Goal: Transaction & Acquisition: Download file/media

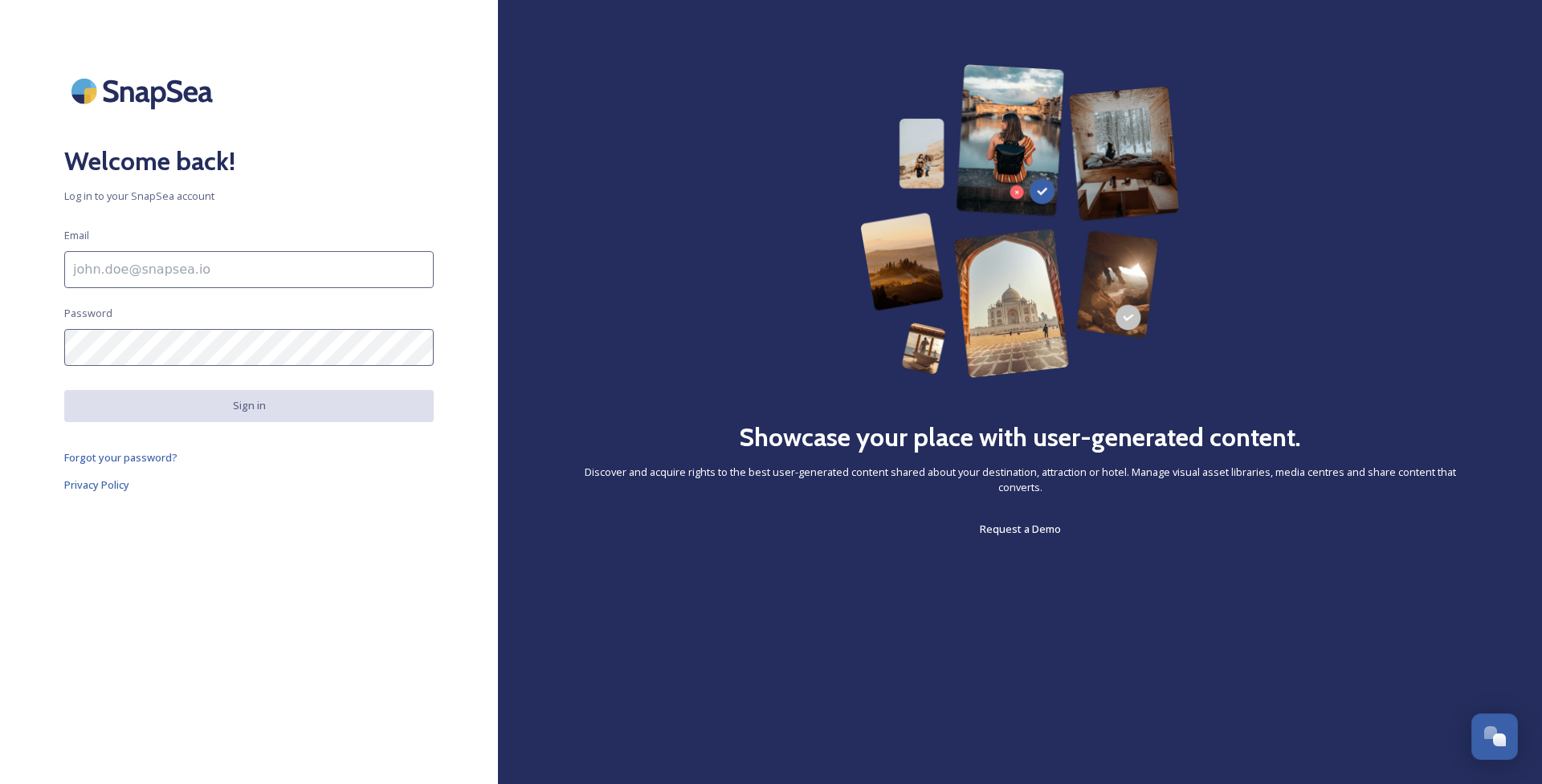
type input "[EMAIL_ADDRESS][DOMAIN_NAME]"
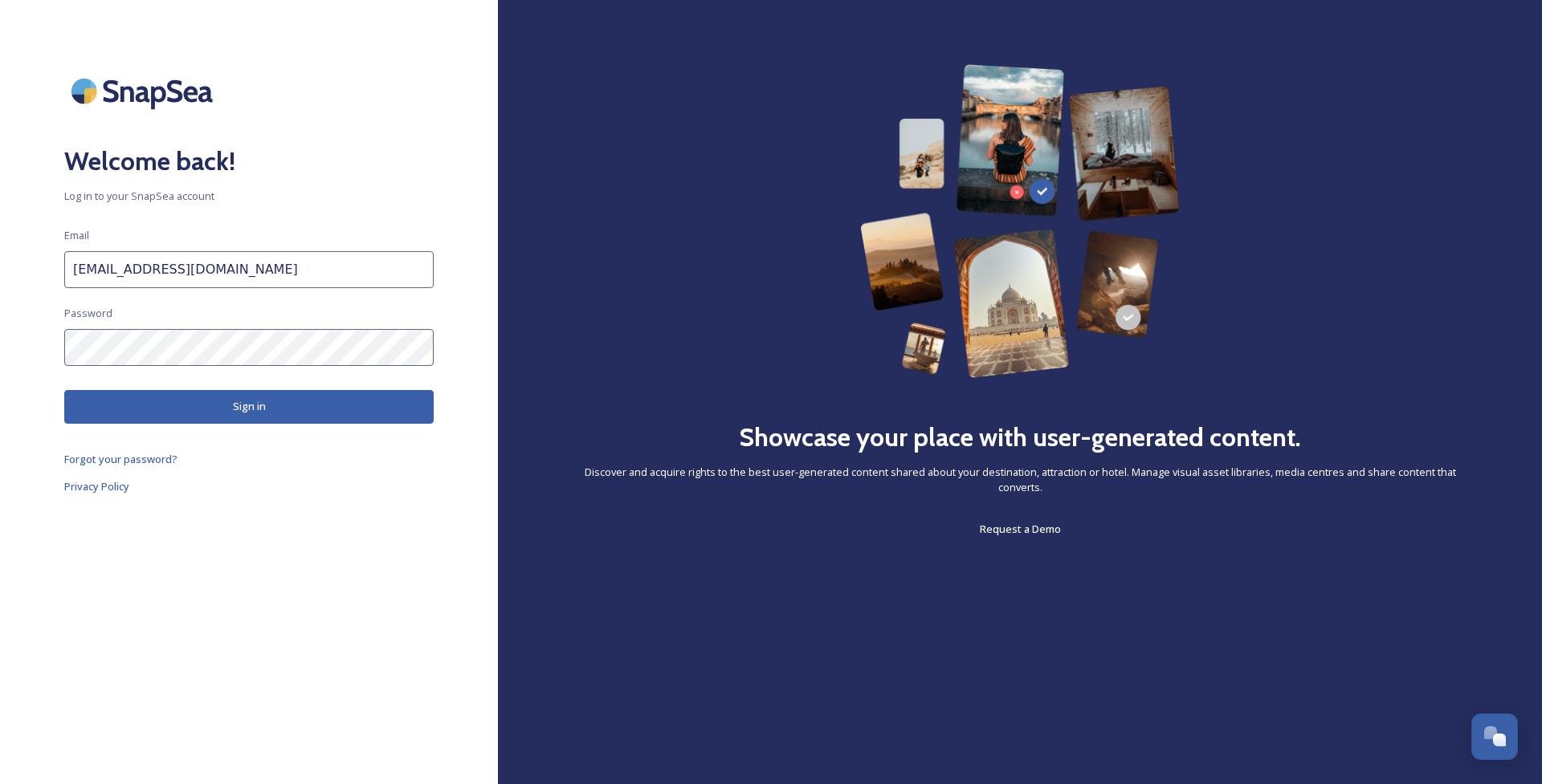
click at [224, 411] on button "Sign in" at bounding box center [249, 407] width 370 height 33
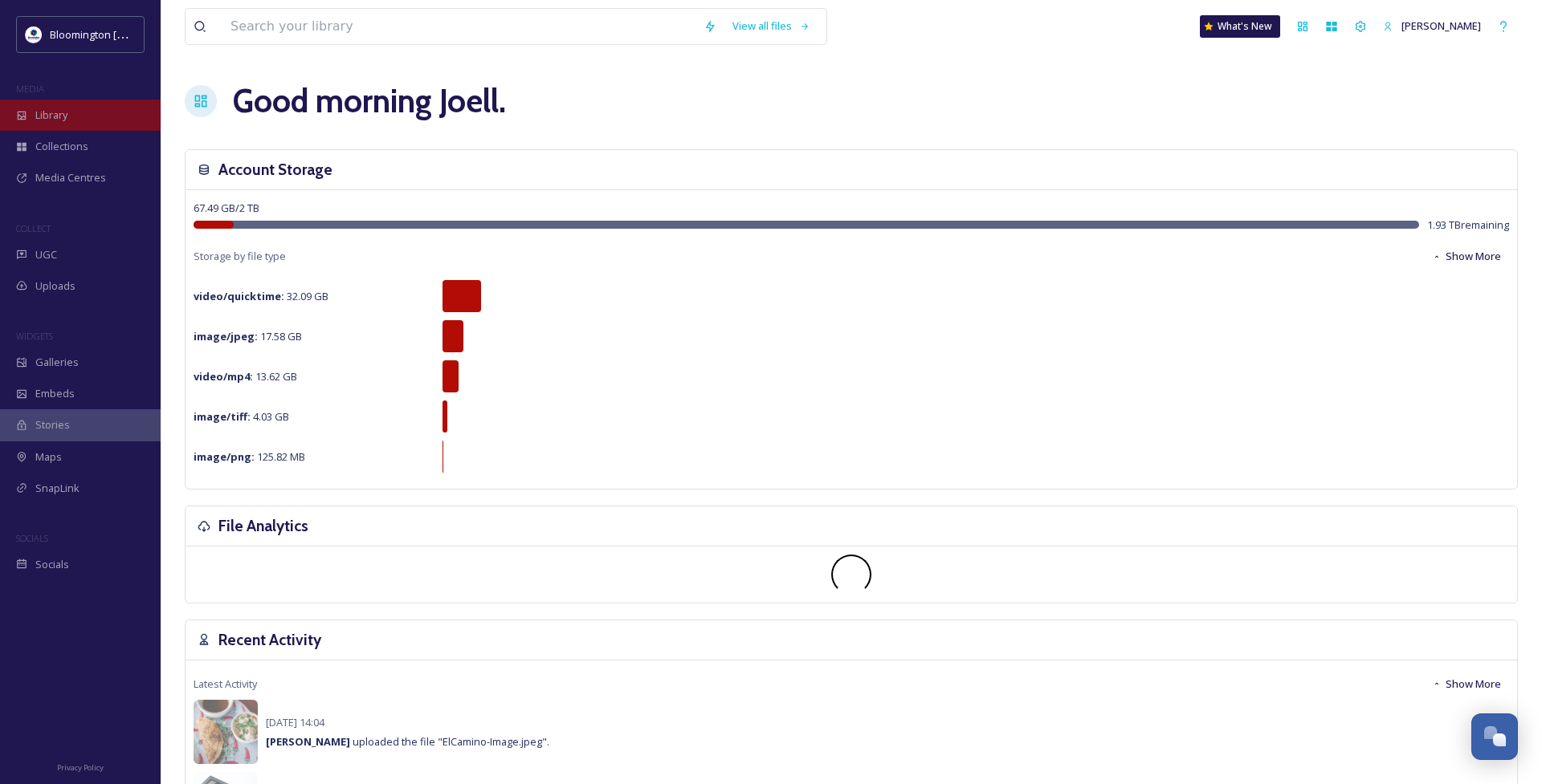
click at [58, 112] on span "Library" at bounding box center [51, 116] width 32 height 16
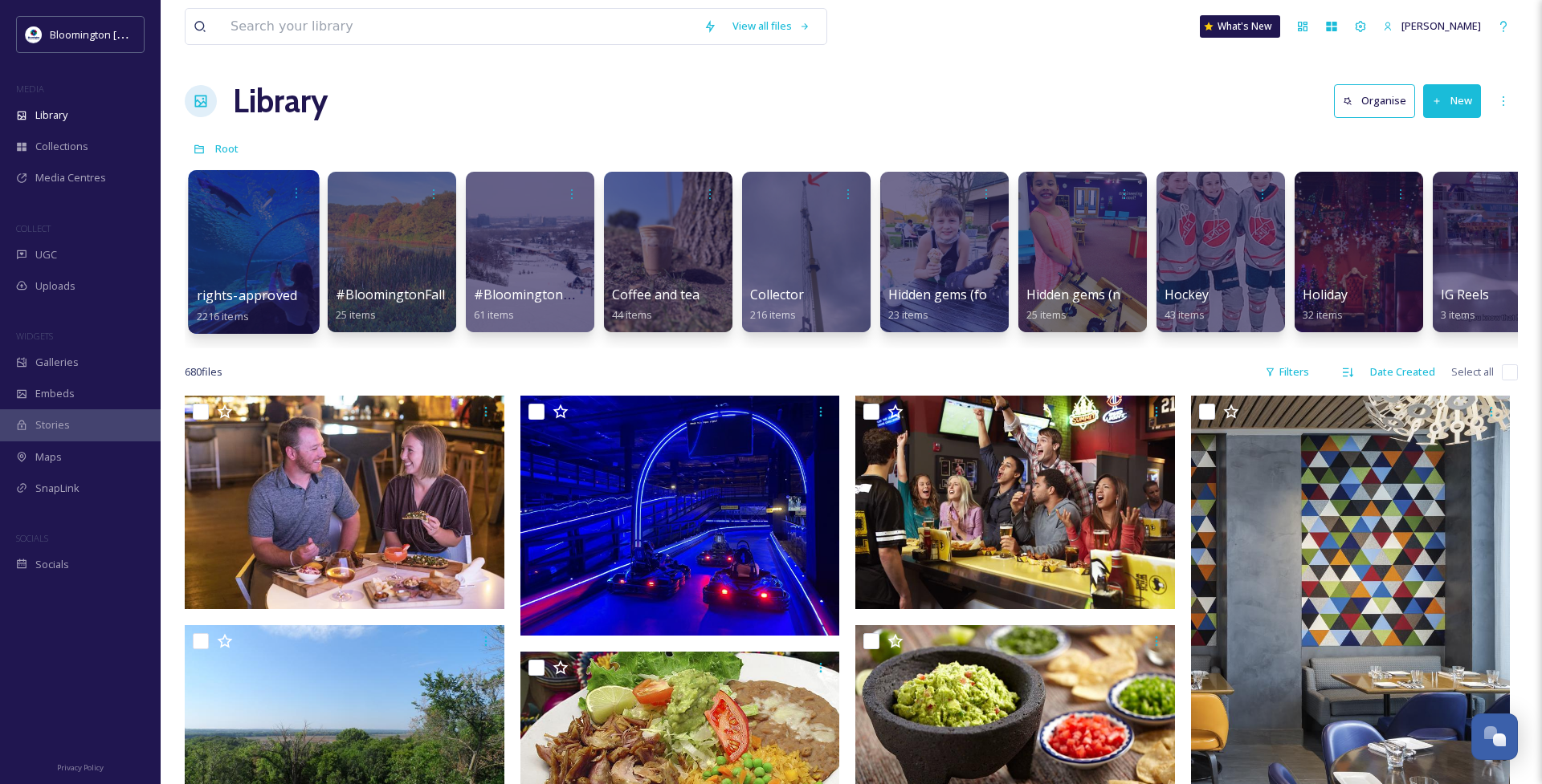
click at [271, 286] on div "rights-approved 2216 items" at bounding box center [254, 306] width 115 height 40
click at [227, 294] on span "rights-approved" at bounding box center [247, 295] width 100 height 18
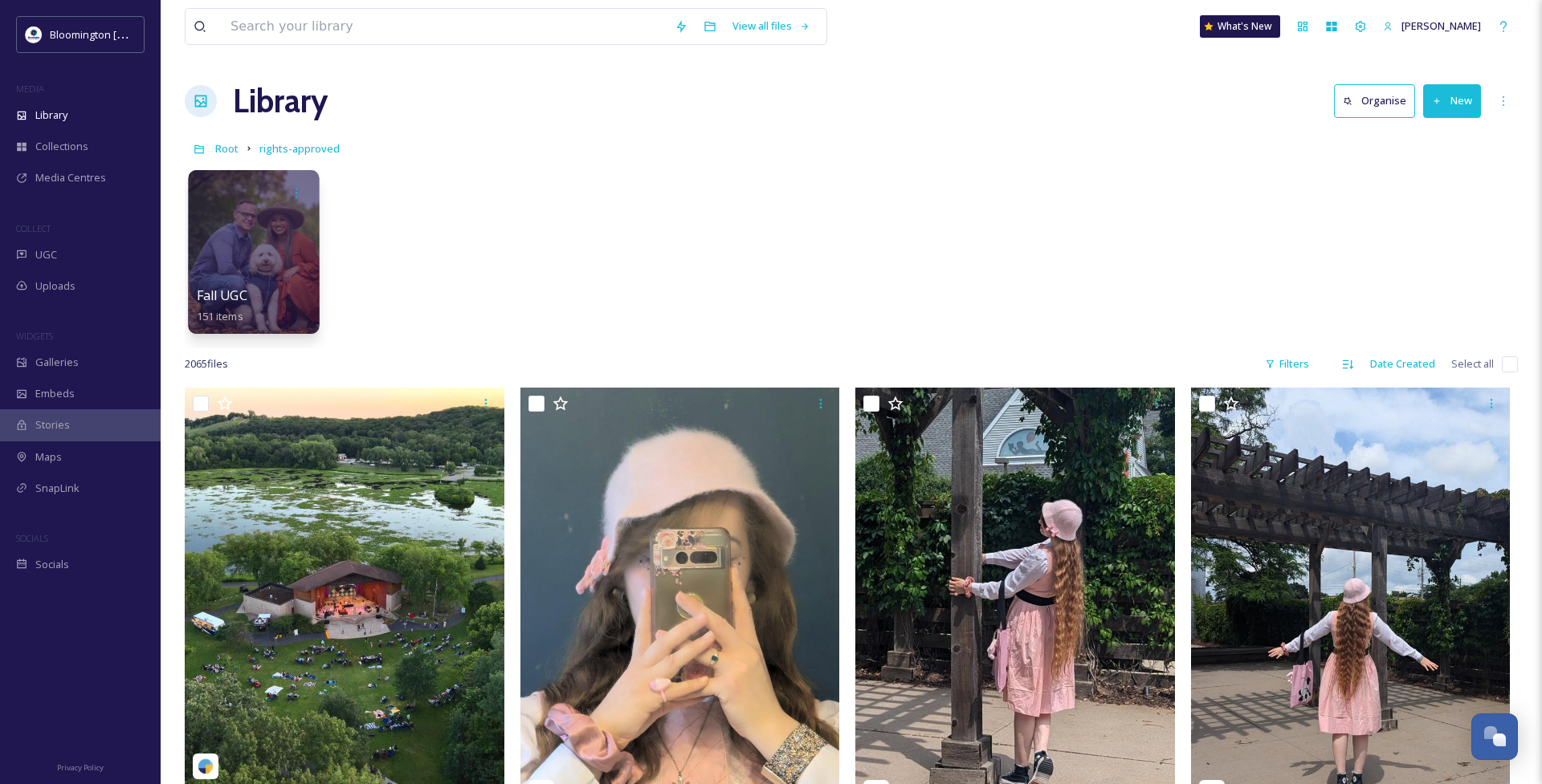
click at [248, 277] on div at bounding box center [254, 252] width 131 height 164
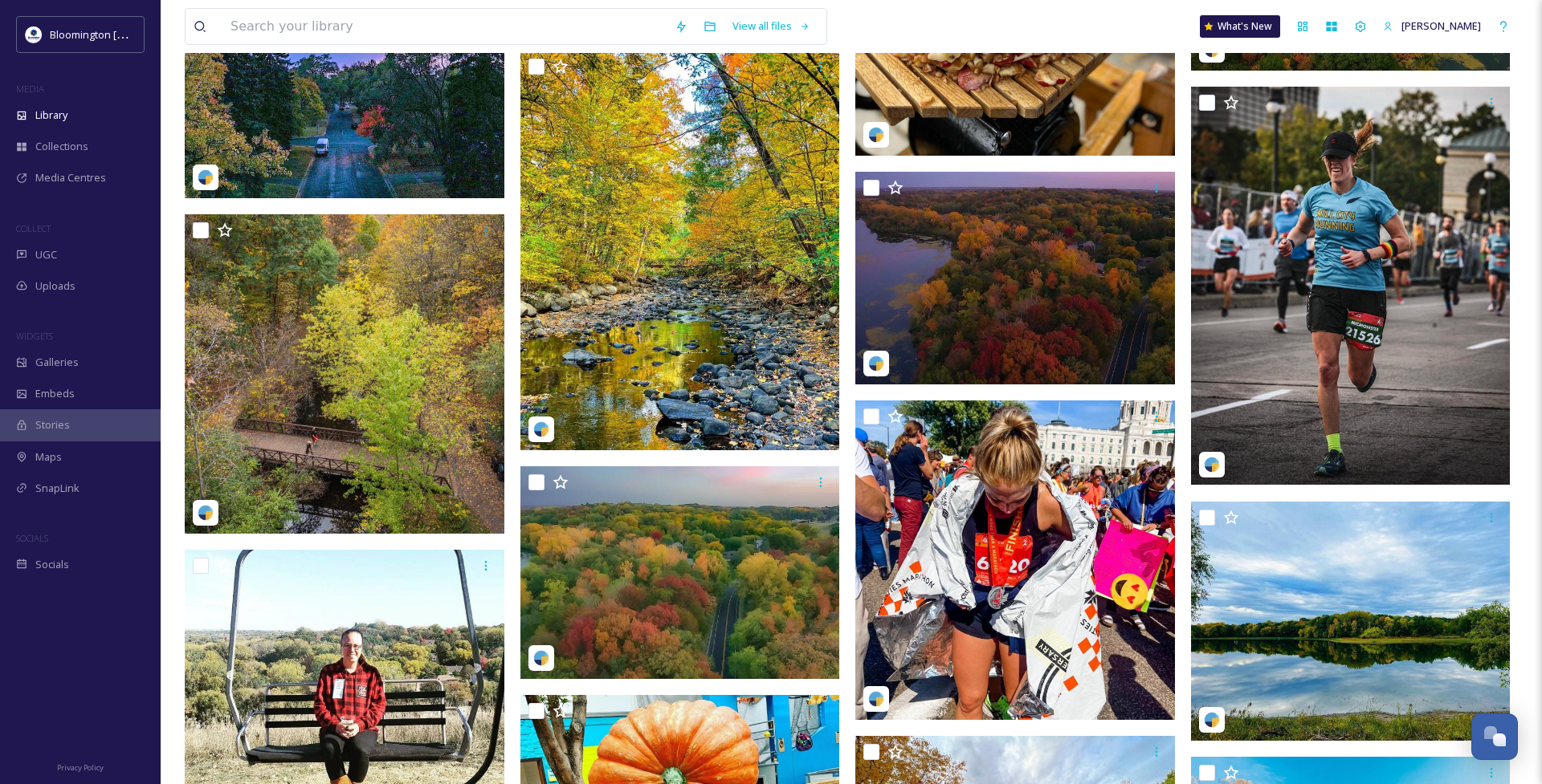
scroll to position [3958, 0]
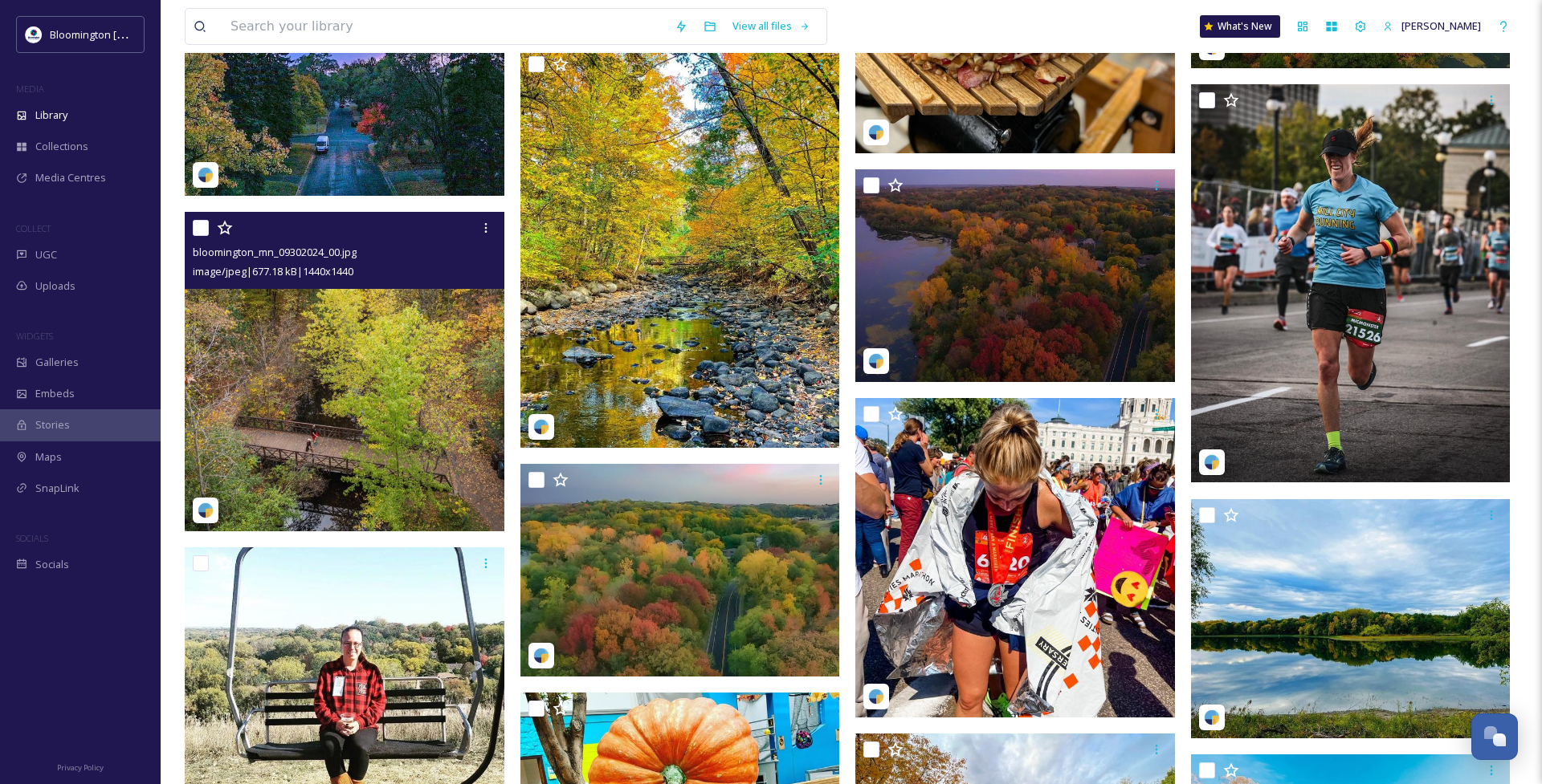
click at [365, 428] on img at bounding box center [344, 371] width 320 height 319
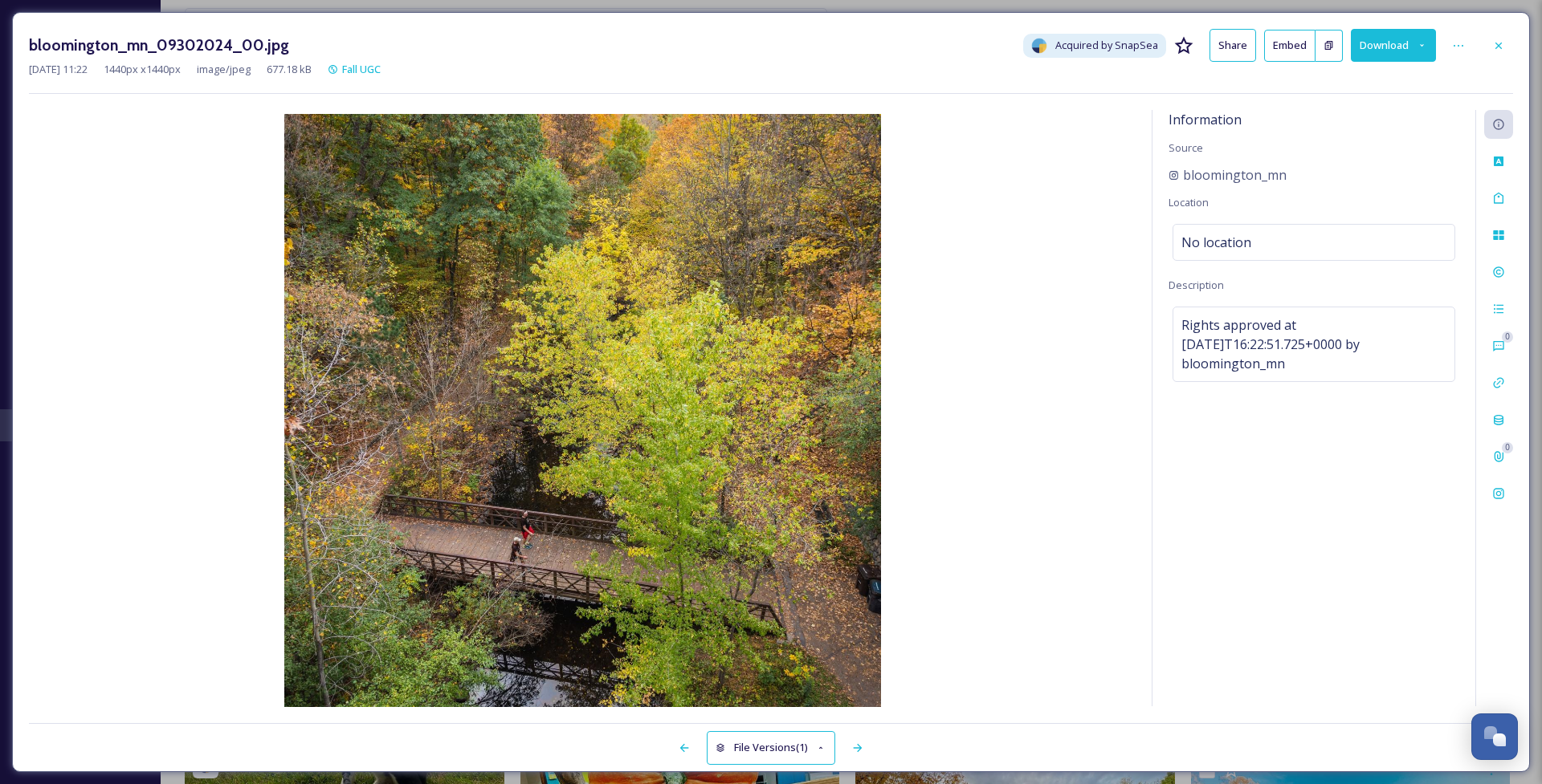
click at [1416, 47] on button "Download" at bounding box center [1393, 45] width 85 height 33
click at [1347, 75] on span "Download Original (1440 x 1440)" at bounding box center [1349, 82] width 152 height 16
click at [1500, 45] on icon at bounding box center [1498, 45] width 7 height 7
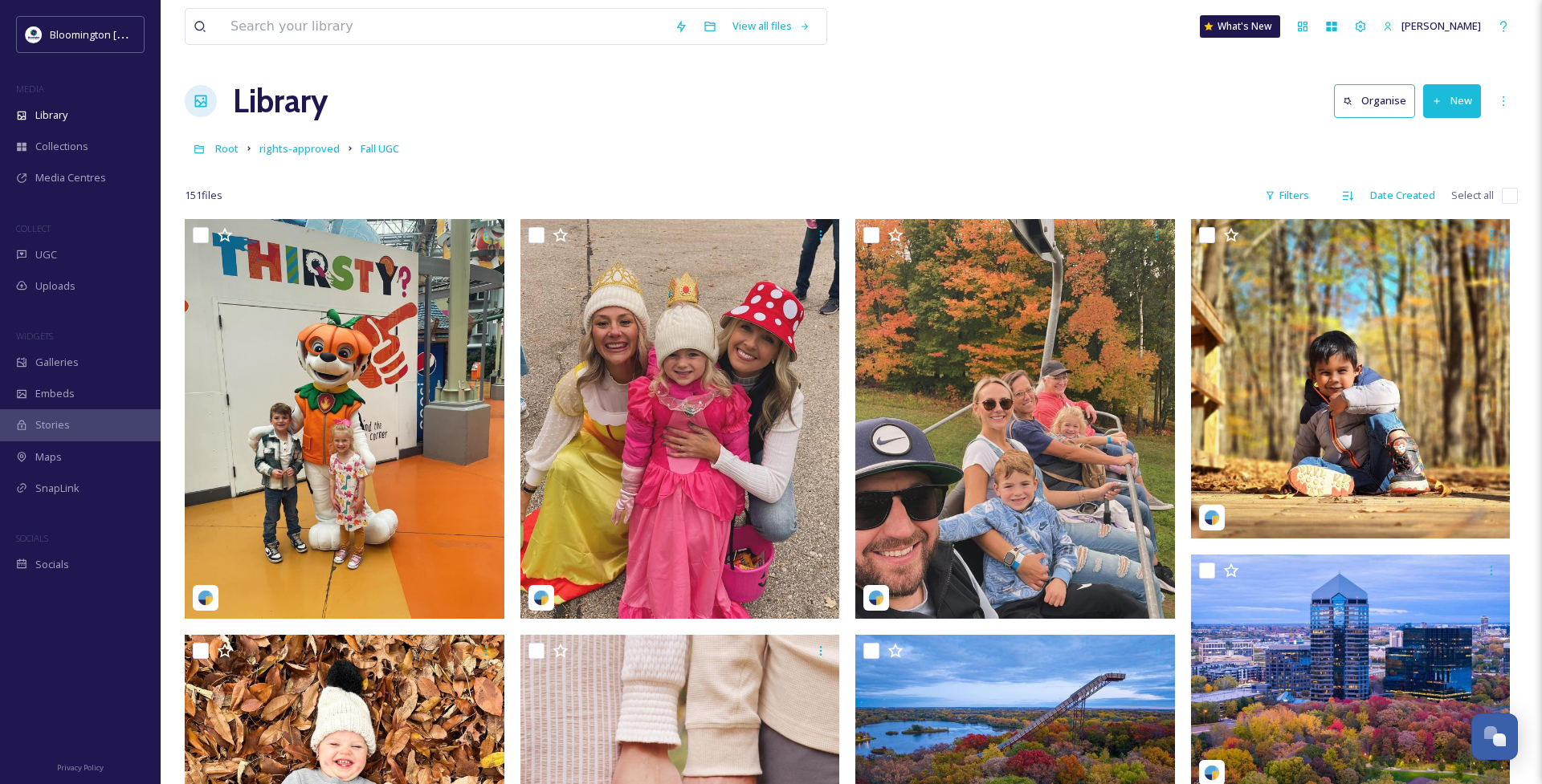
scroll to position [0, 1]
click at [314, 149] on span "rights-approved" at bounding box center [300, 148] width 80 height 15
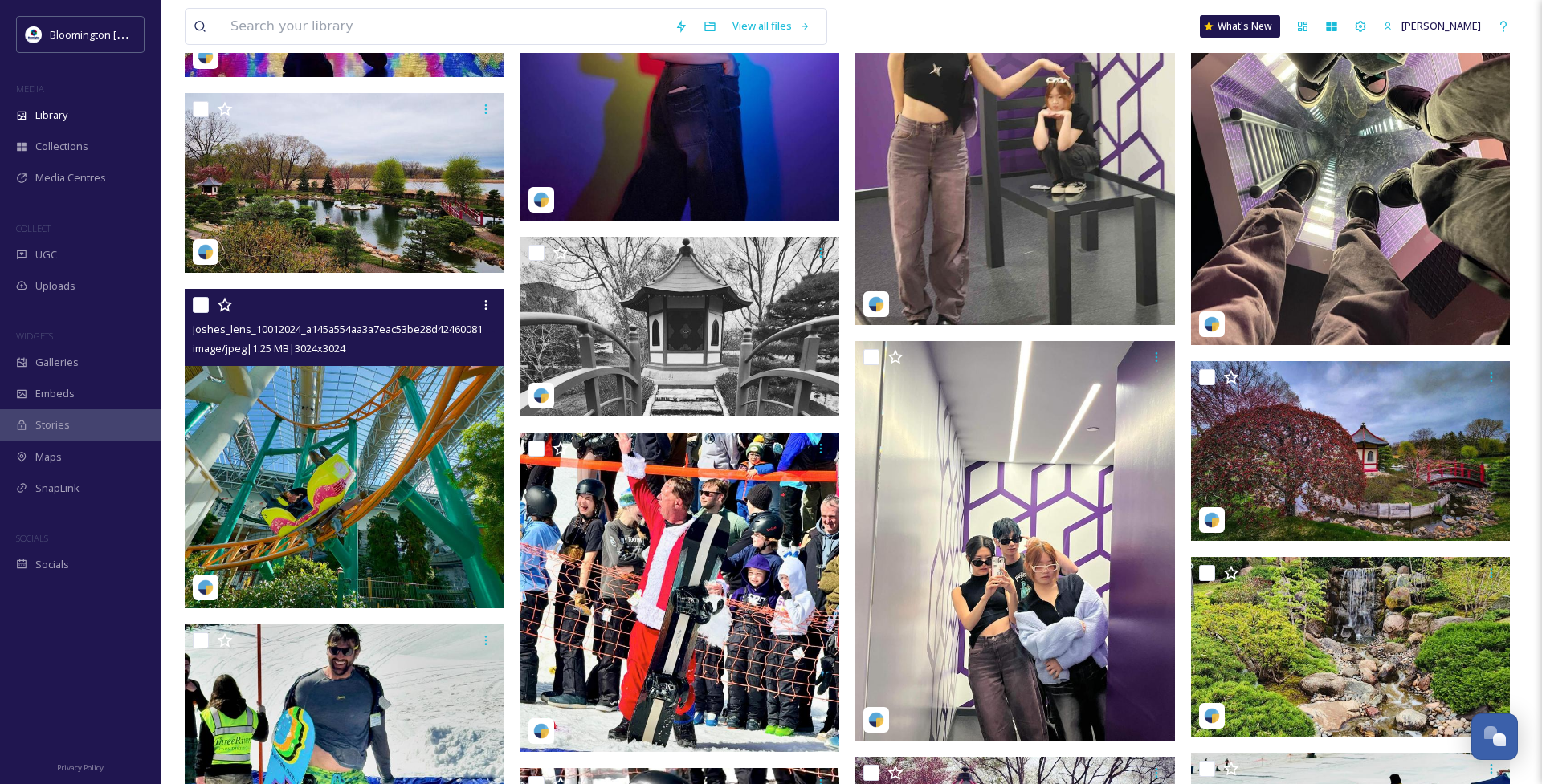
scroll to position [13440, 1]
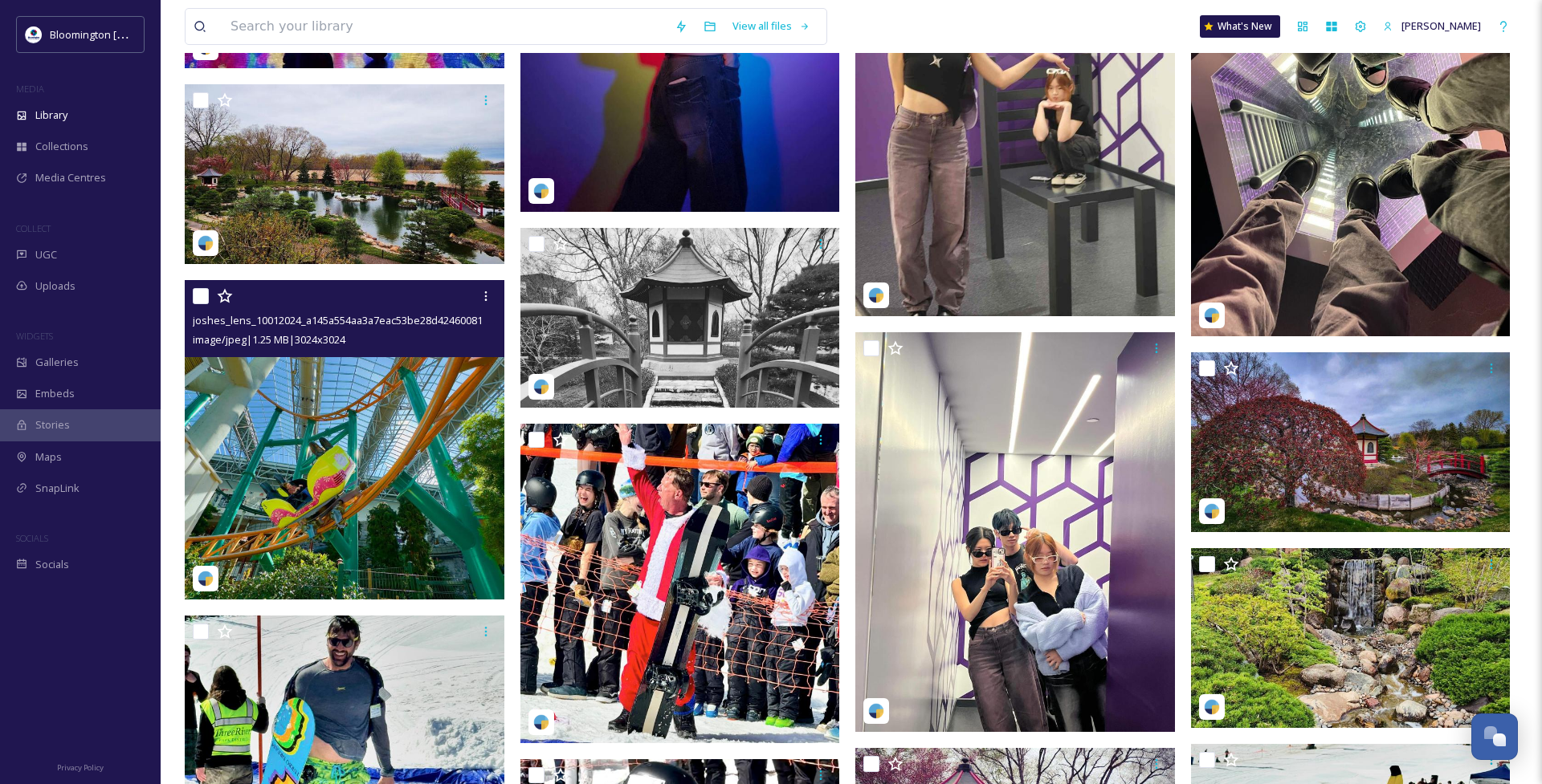
click at [308, 381] on img at bounding box center [344, 440] width 320 height 319
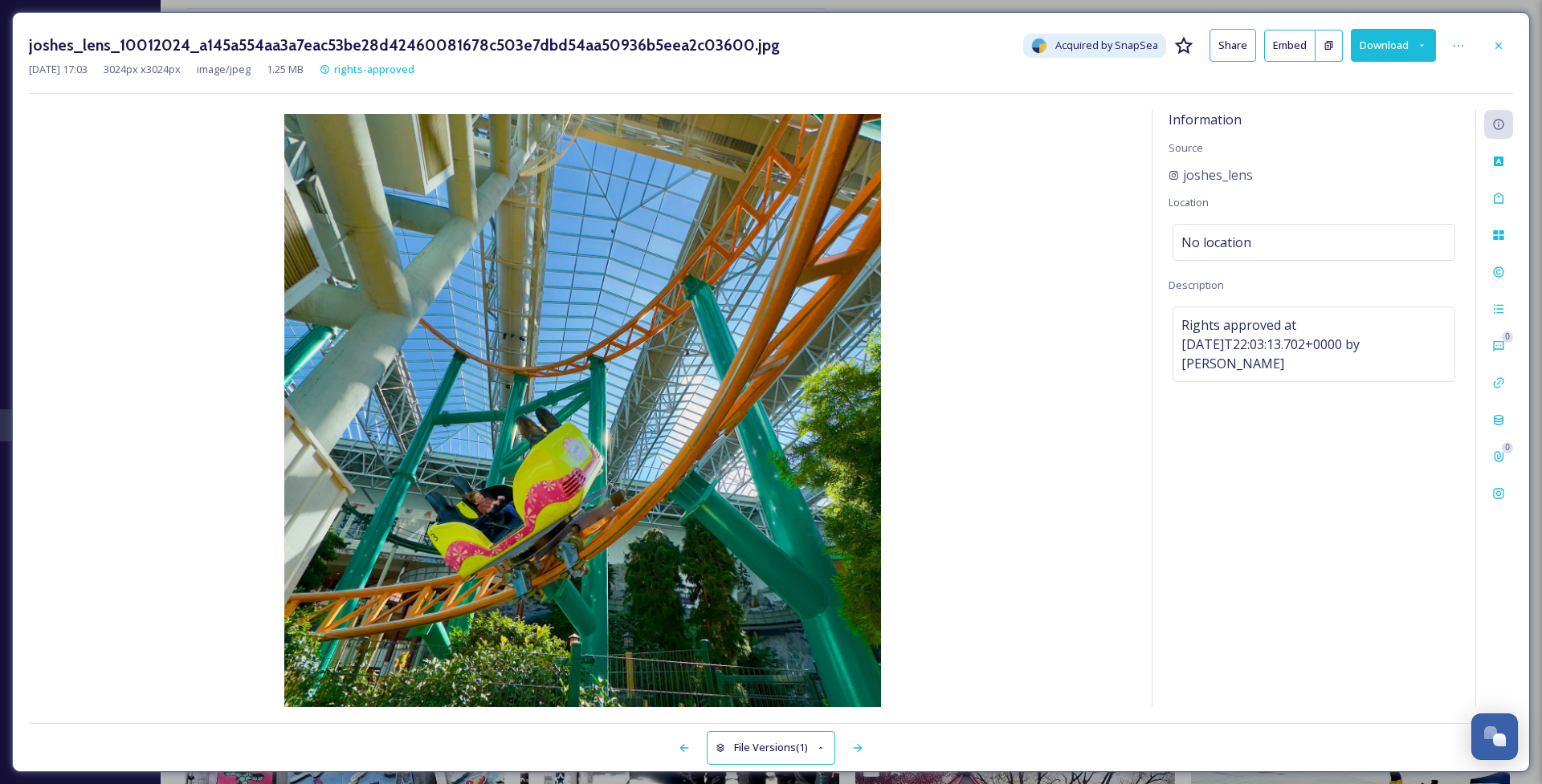
click at [1373, 49] on button "Download" at bounding box center [1393, 45] width 85 height 33
click at [1395, 76] on span "Download Original (3024 x 3024)" at bounding box center [1349, 82] width 152 height 16
click at [1500, 48] on icon at bounding box center [1498, 45] width 13 height 13
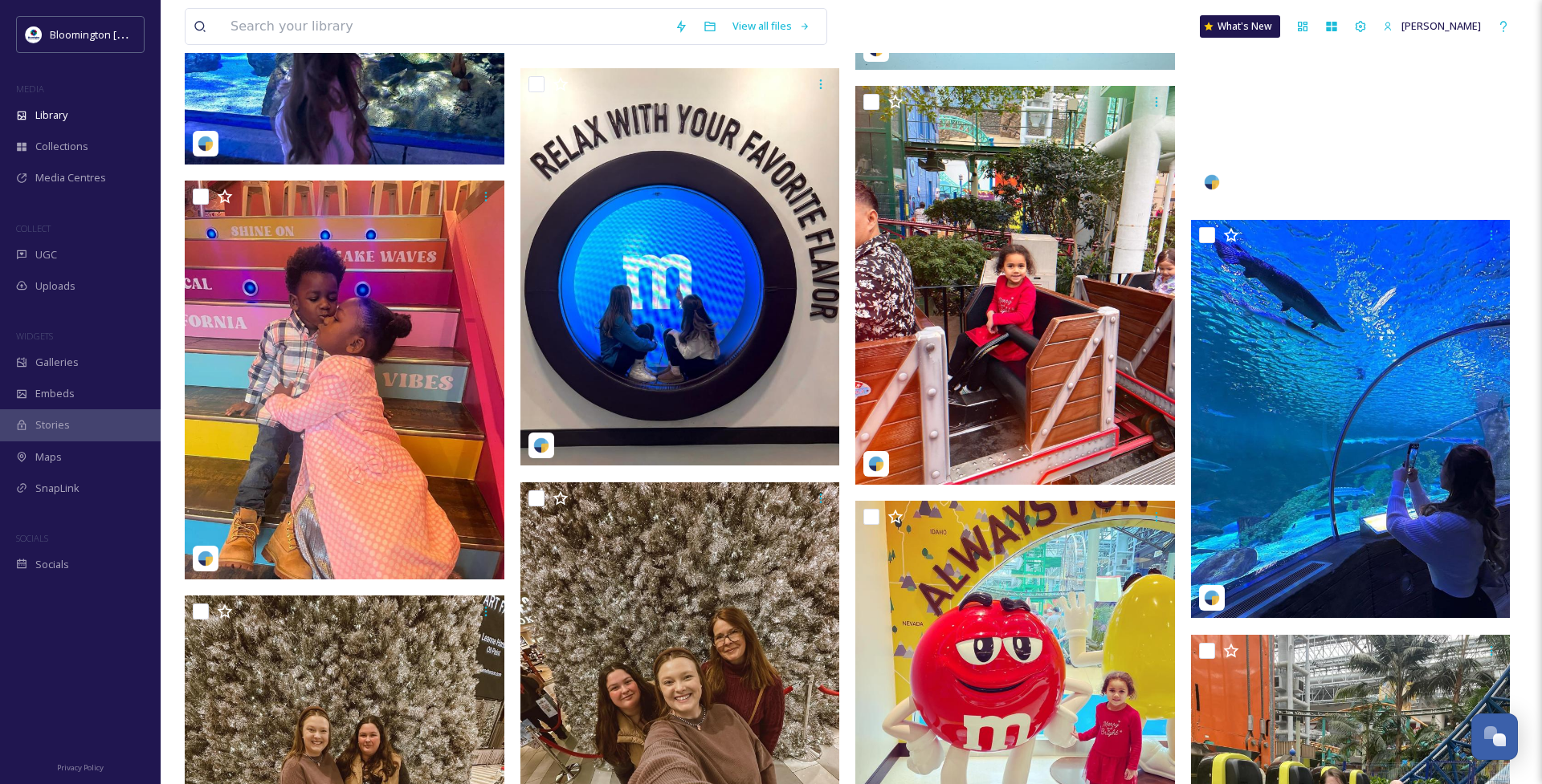
scroll to position [19043, 0]
